Goal: Information Seeking & Learning: Learn about a topic

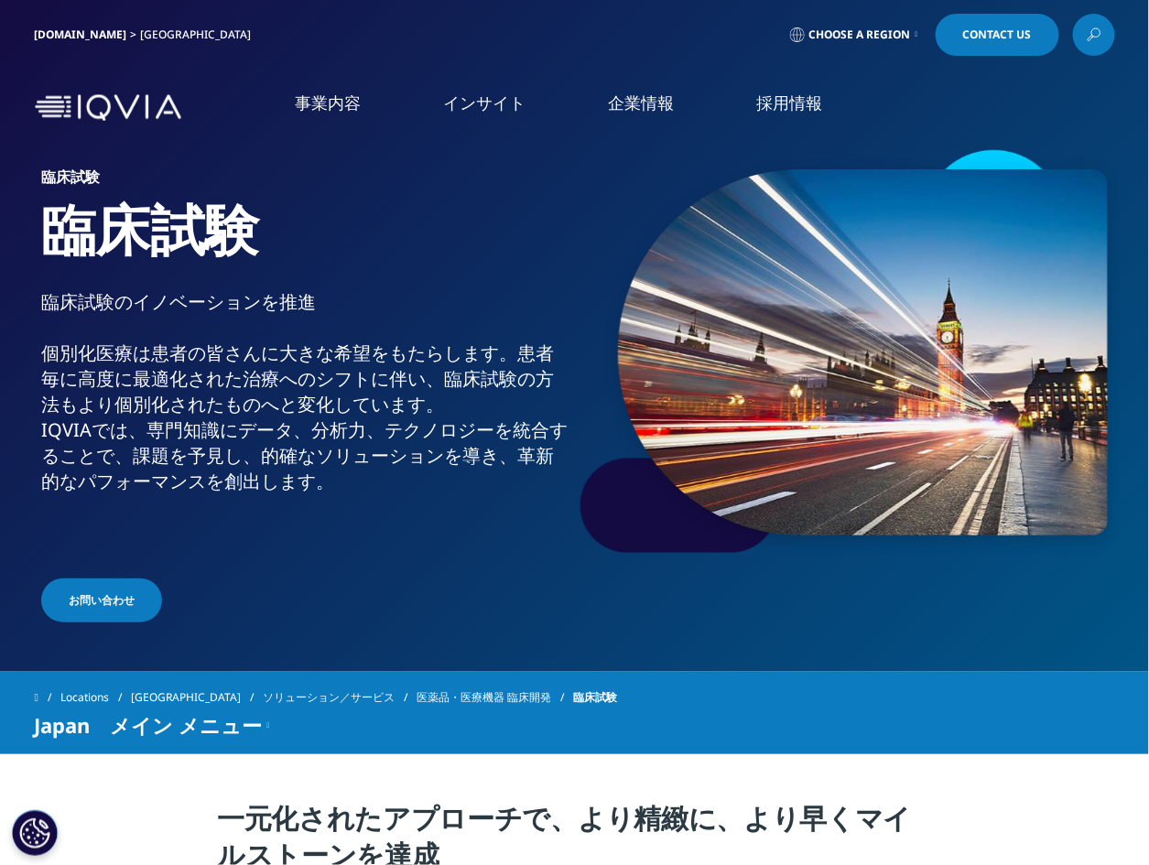
click at [1094, 37] on icon at bounding box center [1095, 32] width 8 height 8
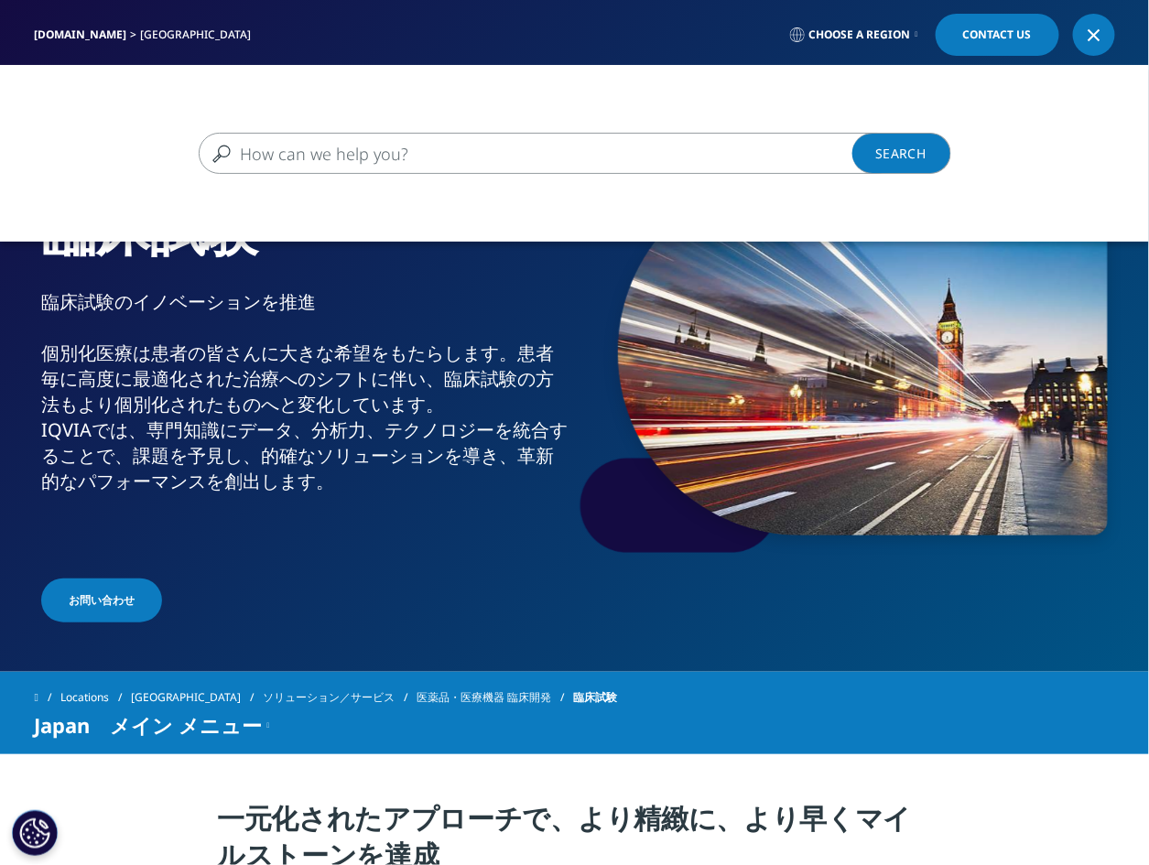
click at [438, 153] on input "検索する" at bounding box center [548, 153] width 699 height 41
type input "データマネジメント"
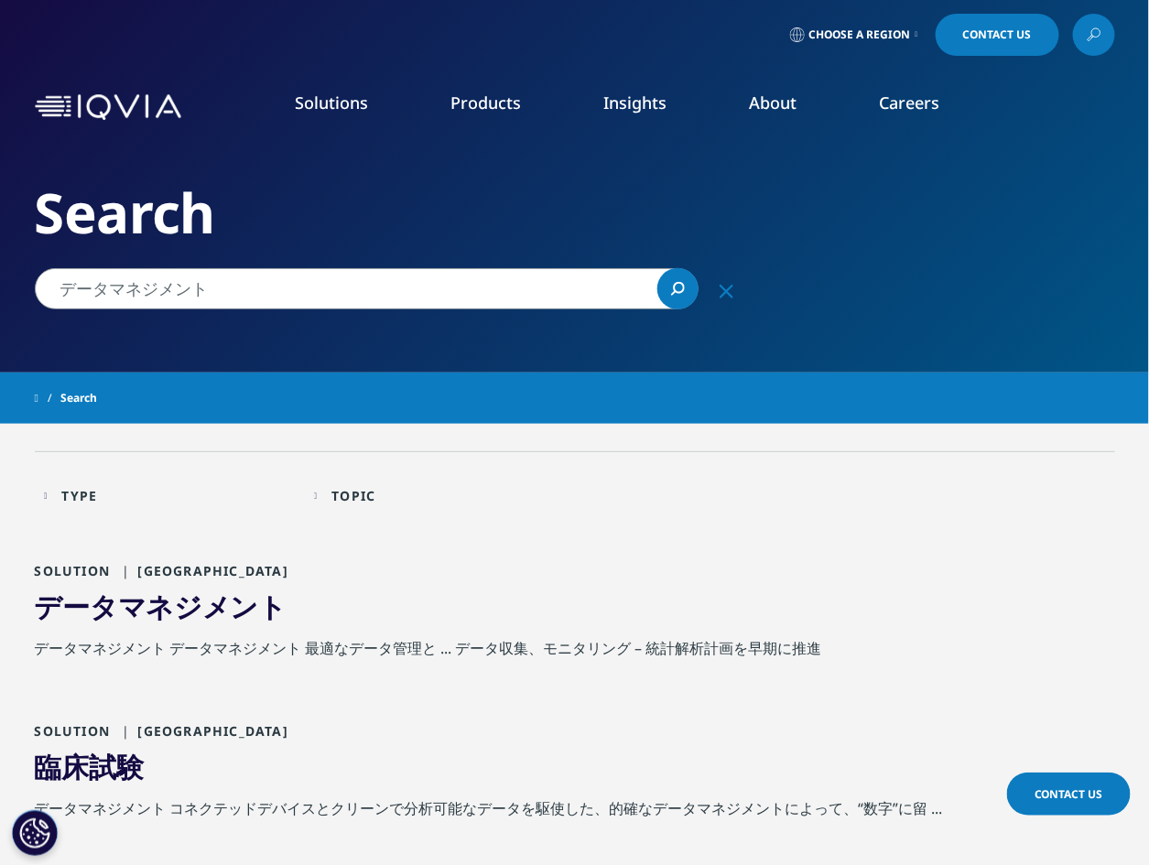
click at [322, 285] on input "データマネジメント" at bounding box center [367, 288] width 664 height 41
type input "データマネジメント　PMS"
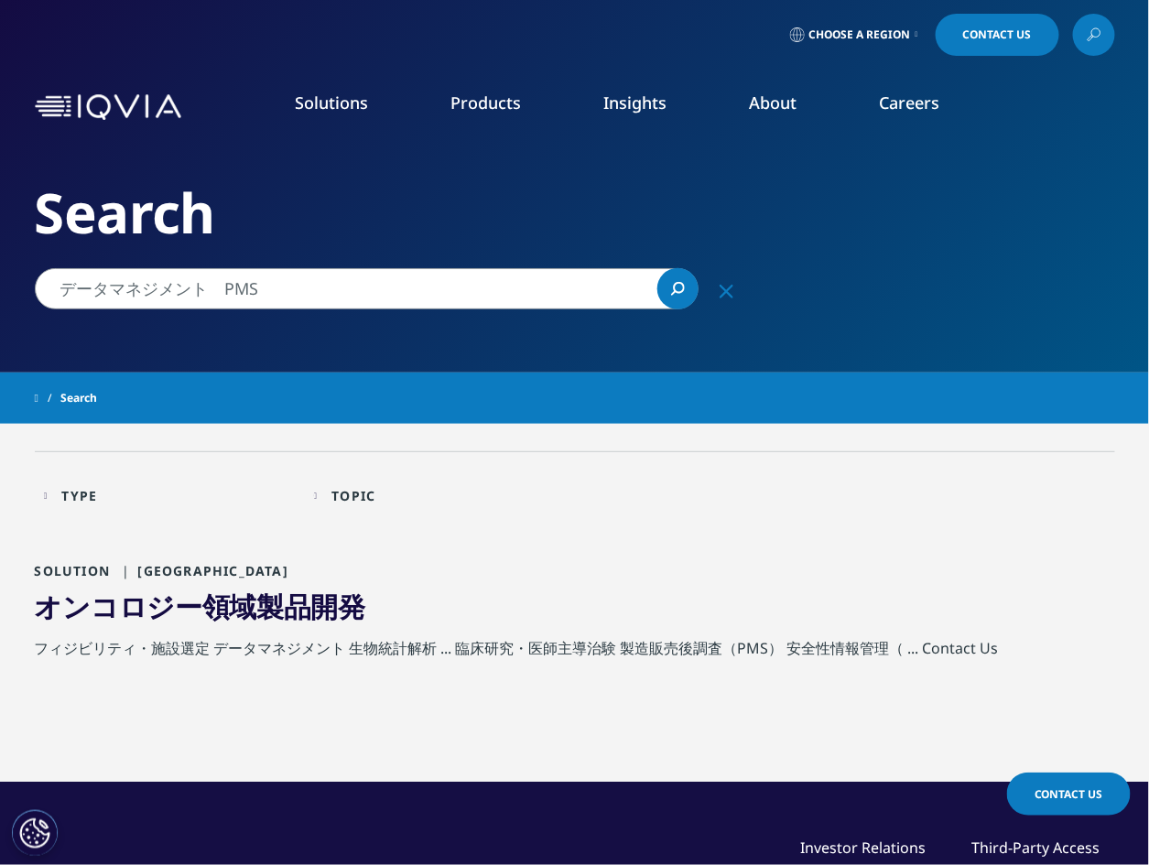
click at [252, 618] on link "オンコロジー領域製品開発" at bounding box center [200, 607] width 331 height 38
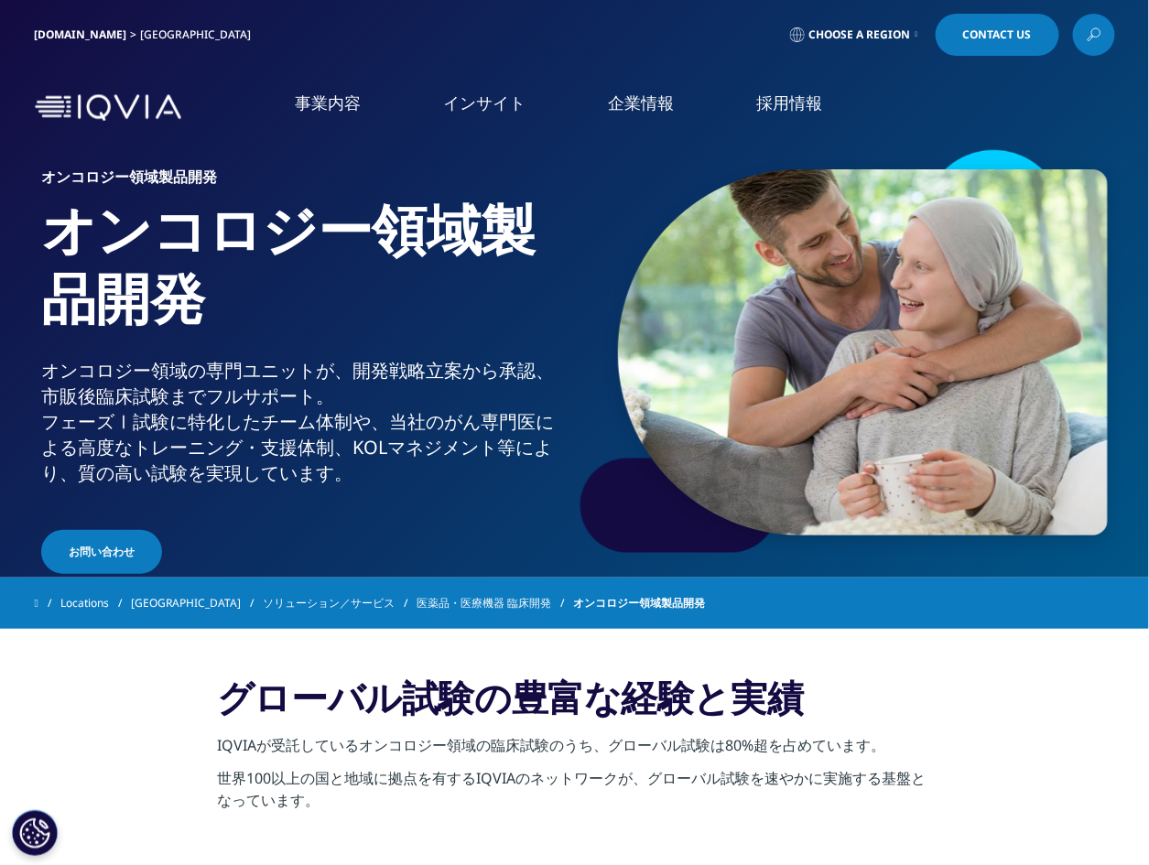
click at [142, 160] on div "オンコロジー領域製品開発 オンコロジー領域製品開発 オンコロジー領域の専門ユニットが、開発戦略立案から承認、市販後臨床試験までフルサポート。 フェーズⅠ試験に…" at bounding box center [575, 361] width 1080 height 431
